Goal: Task Accomplishment & Management: Use online tool/utility

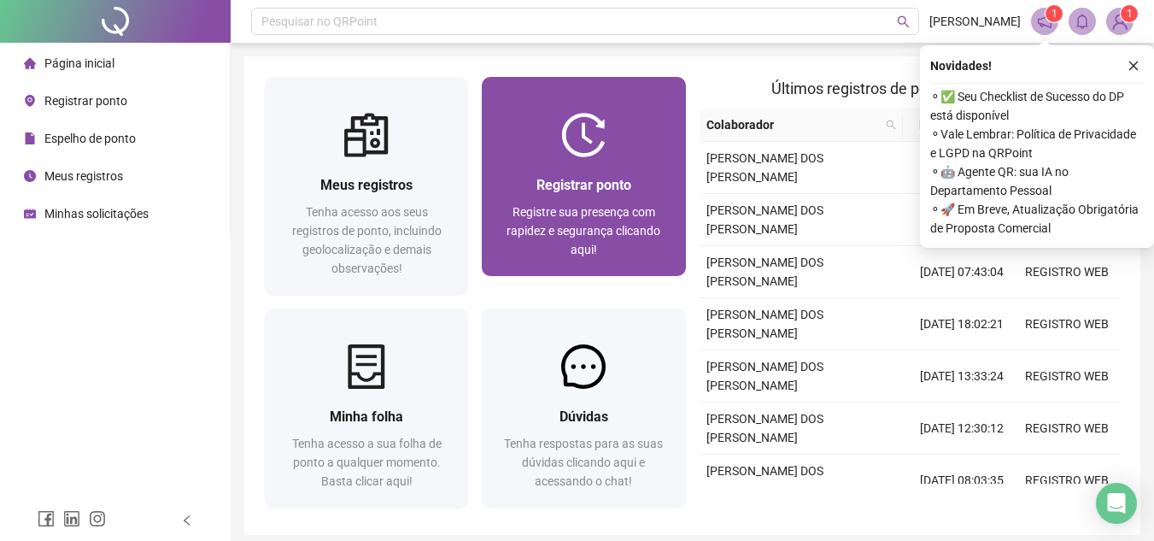
click at [558, 151] on div at bounding box center [583, 135] width 203 height 44
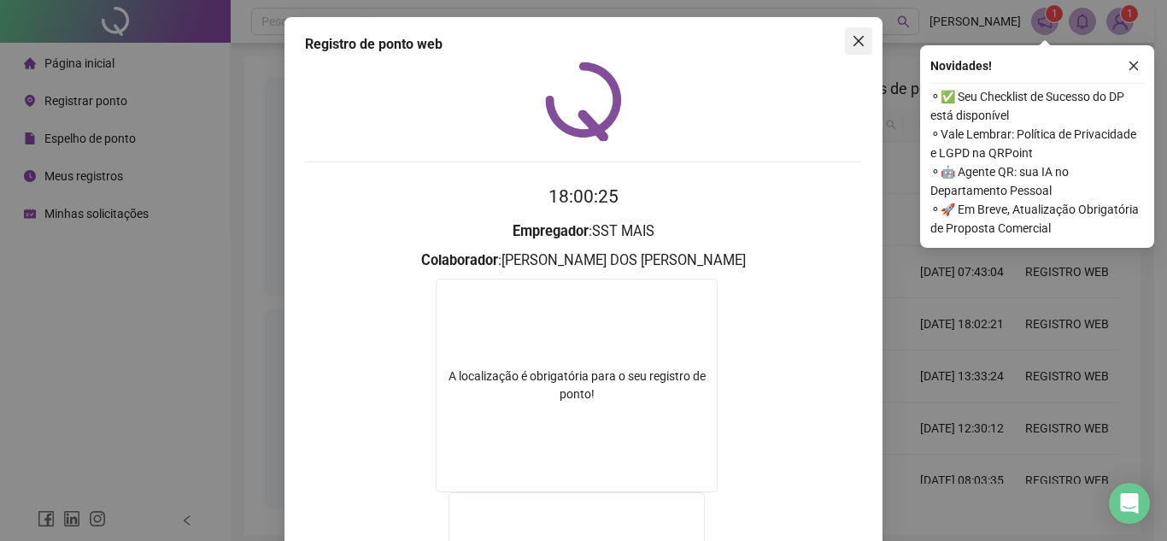
click at [855, 35] on icon "close" at bounding box center [859, 41] width 14 height 14
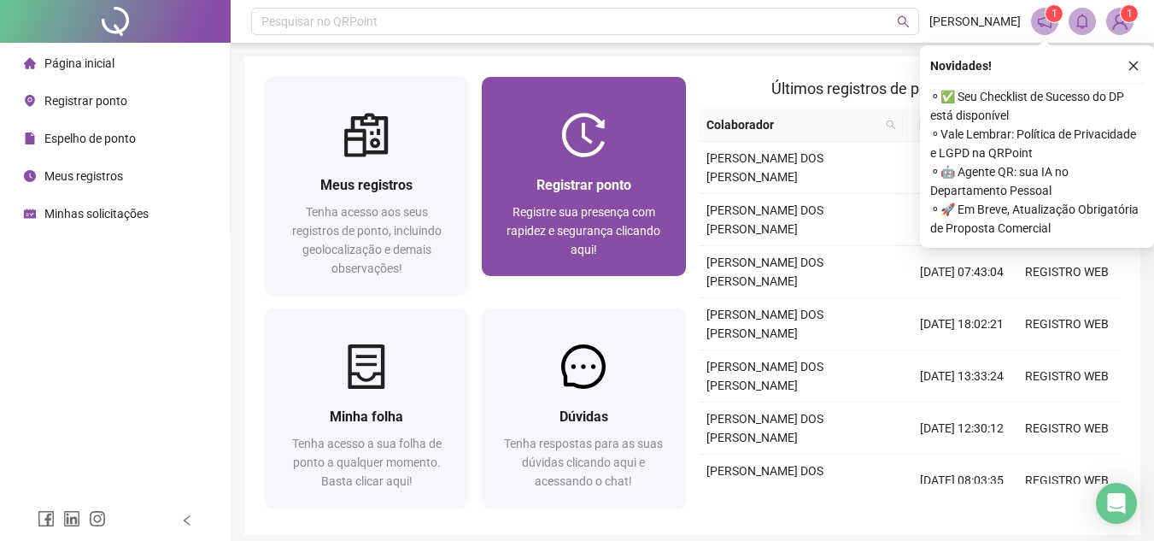
click at [596, 139] on img at bounding box center [583, 135] width 44 height 44
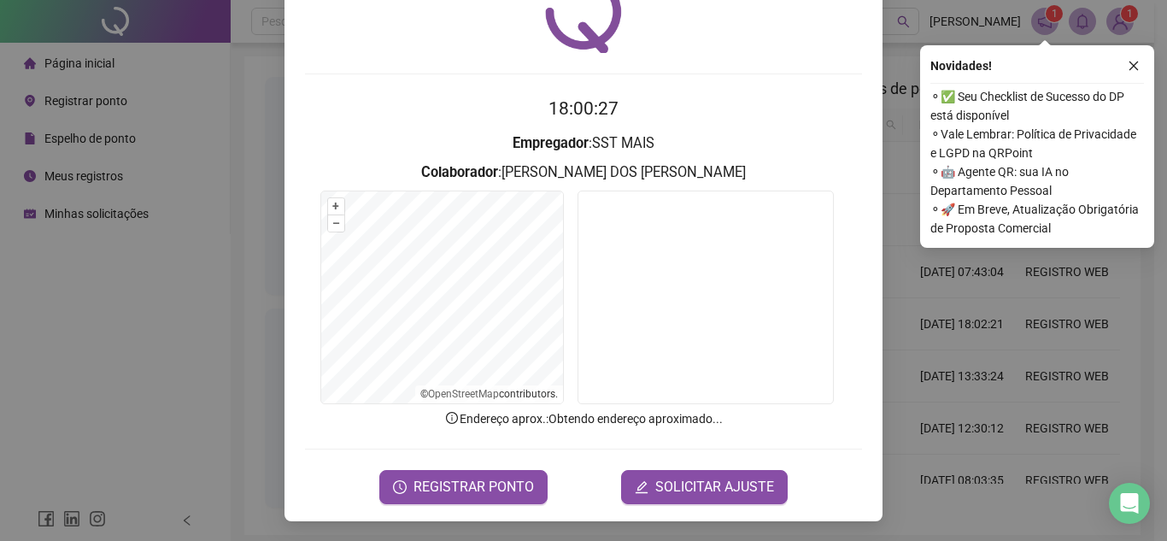
scroll to position [89, 0]
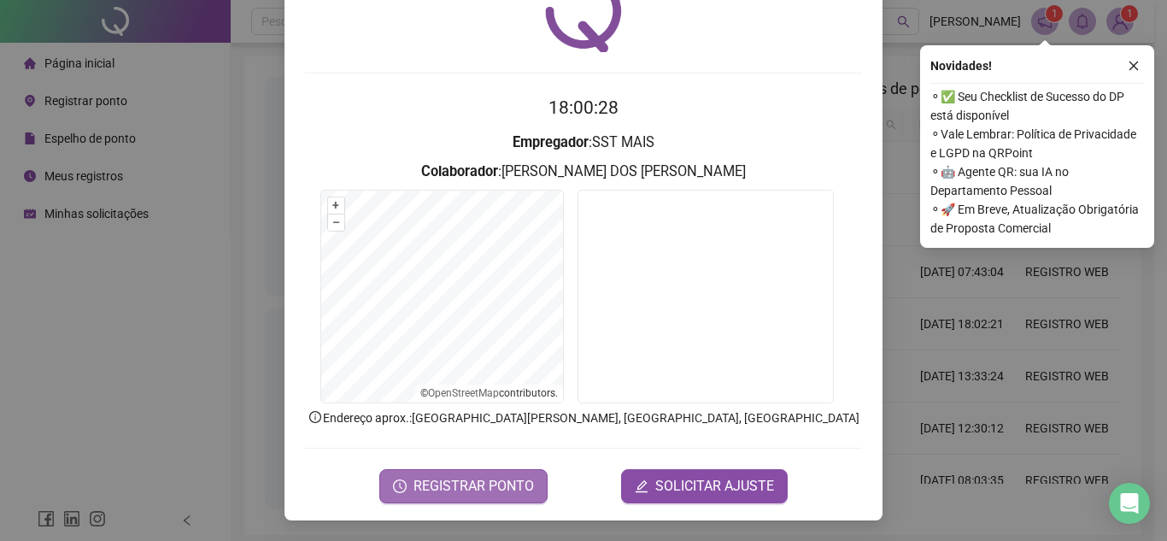
click at [508, 483] on span "REGISTRAR PONTO" at bounding box center [473, 486] width 120 height 20
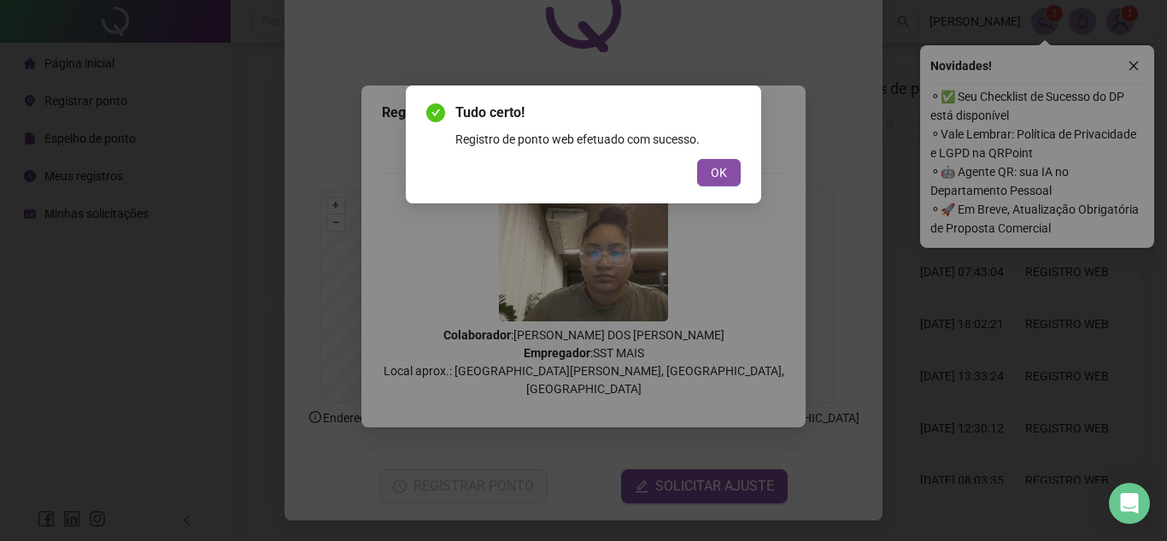
click at [723, 152] on div "Tudo certo! Registro de ponto web efetuado com sucesso. OK" at bounding box center [583, 144] width 314 height 84
click at [717, 167] on span "OK" at bounding box center [719, 172] width 16 height 19
